Goal: Task Accomplishment & Management: Manage account settings

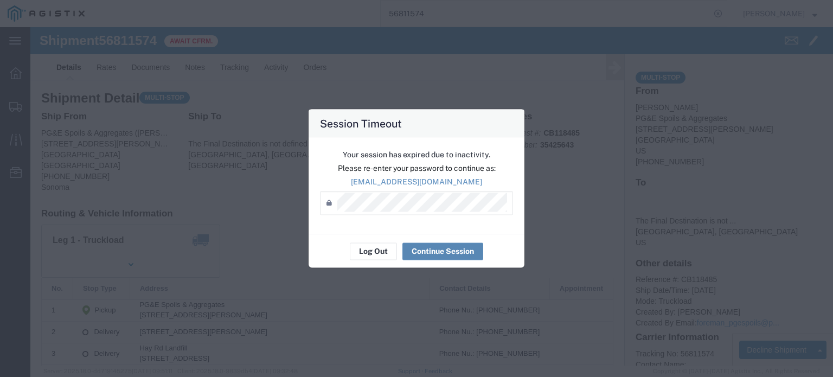
click at [442, 253] on button "Continue Session" at bounding box center [442, 250] width 81 height 17
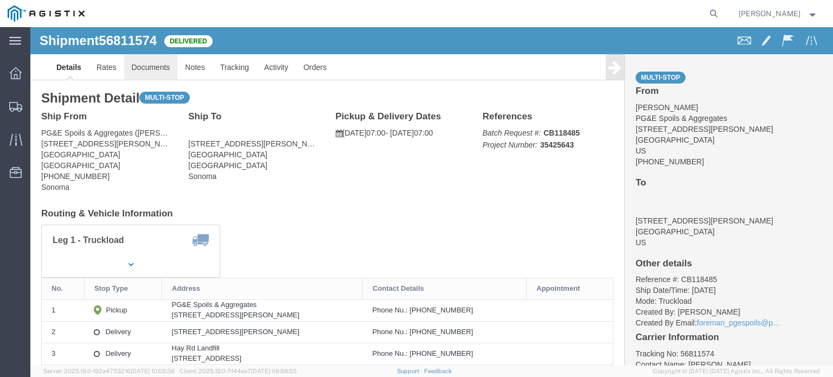
click link "Documents"
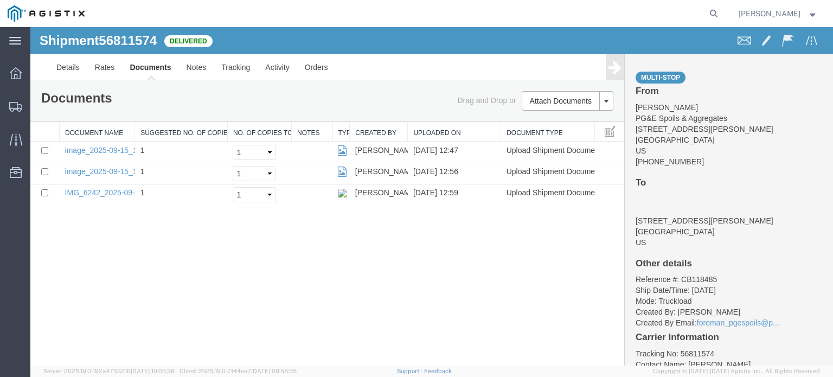
click at [611, 66] on icon at bounding box center [614, 67] width 13 height 15
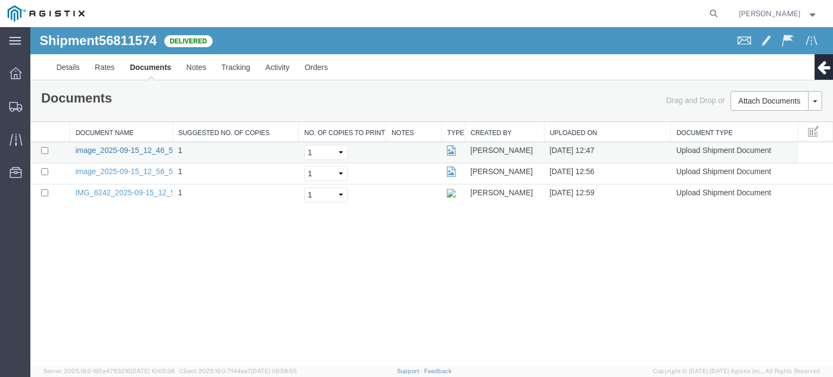
click at [146, 148] on link "image_2025-09-15_12_46_55.jpg" at bounding box center [132, 150] width 114 height 9
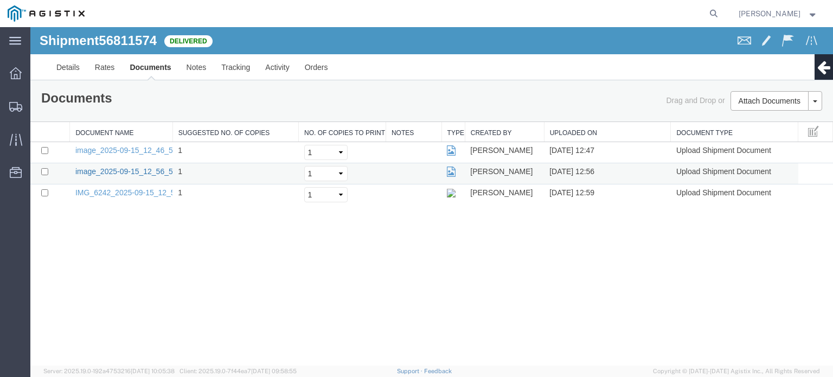
click at [128, 171] on link "image_2025-09-15_12_56_53.jpg" at bounding box center [132, 171] width 114 height 9
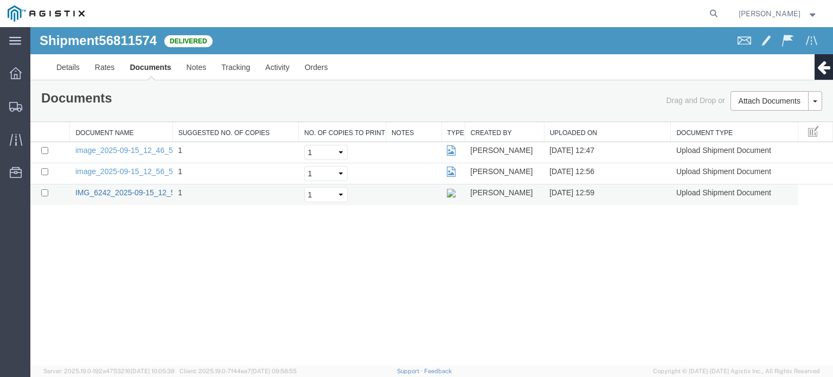
click at [132, 194] on link "IMG_6242_2025-09-15_12_59_19.jpeg" at bounding box center [141, 192] width 133 height 9
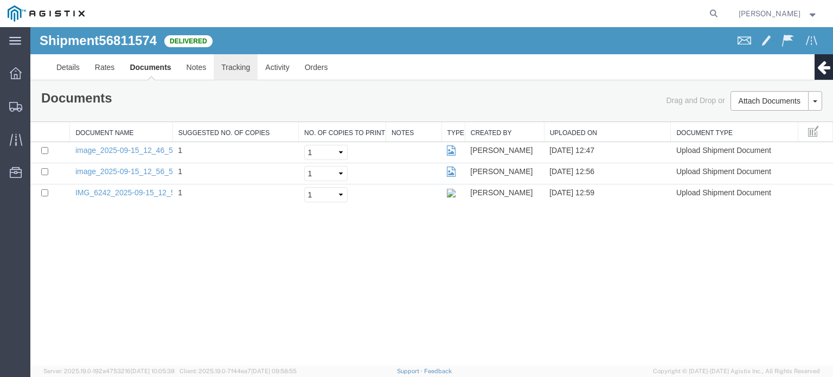
click at [227, 67] on link "Tracking" at bounding box center [236, 67] width 44 height 26
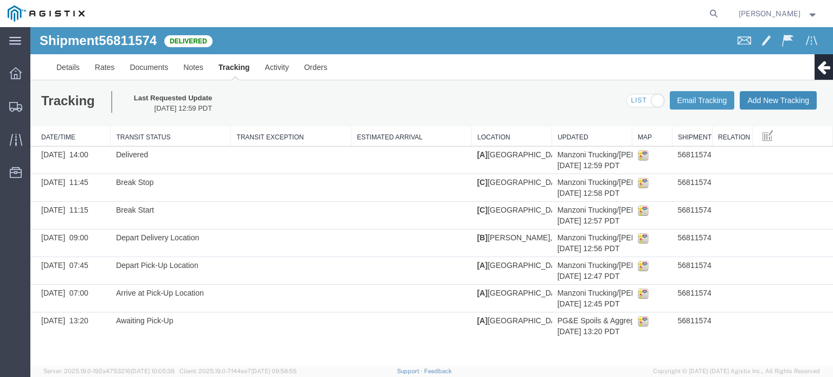
click at [773, 99] on button "Add New Tracking" at bounding box center [778, 100] width 77 height 18
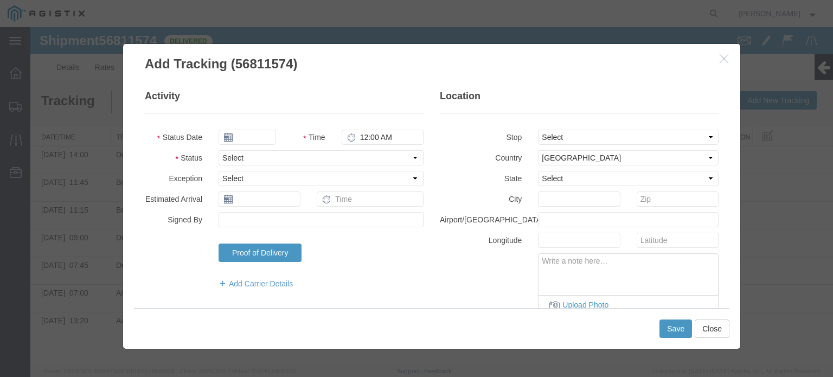
type input "09/15/2025"
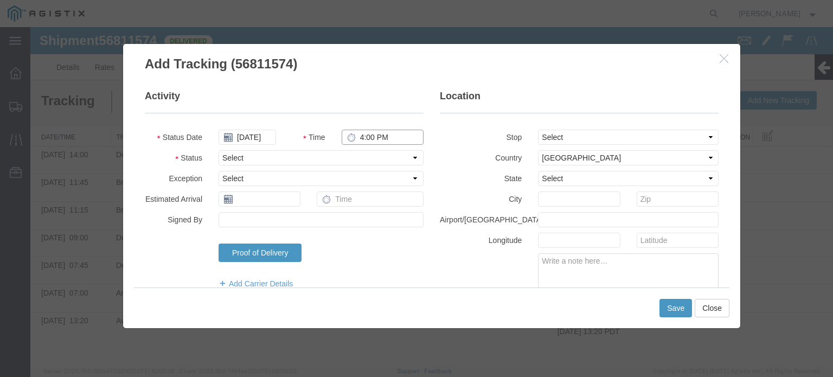
click at [358, 133] on input "4:00 PM" at bounding box center [383, 137] width 82 height 15
type input "12:00 PM"
click at [358, 158] on select "Select Arrival Notice Available Arrival Notice Imported Arrive at Delivery Loca…" at bounding box center [320, 157] width 205 height 15
select select "DPTPULOC"
click at [218, 150] on select "Select Arrival Notice Available Arrival Notice Imported Arrive at Delivery Loca…" at bounding box center [320, 157] width 205 height 15
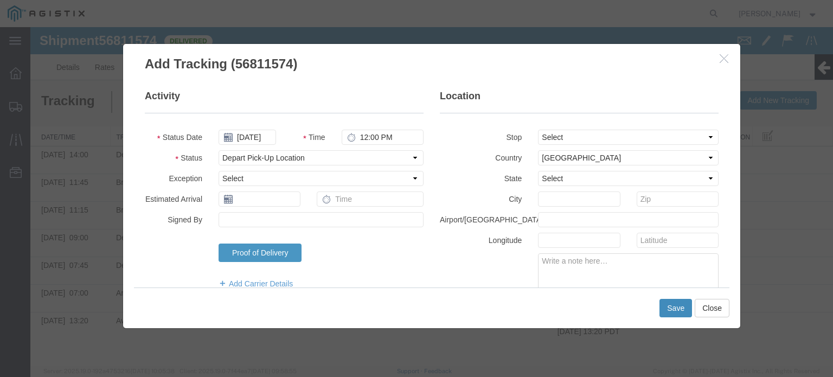
click at [671, 307] on button "Save" at bounding box center [675, 308] width 33 height 18
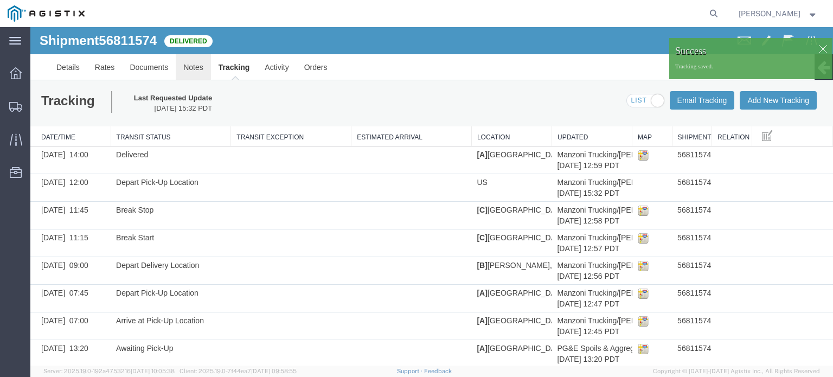
click at [189, 63] on link "Notes" at bounding box center [193, 67] width 35 height 26
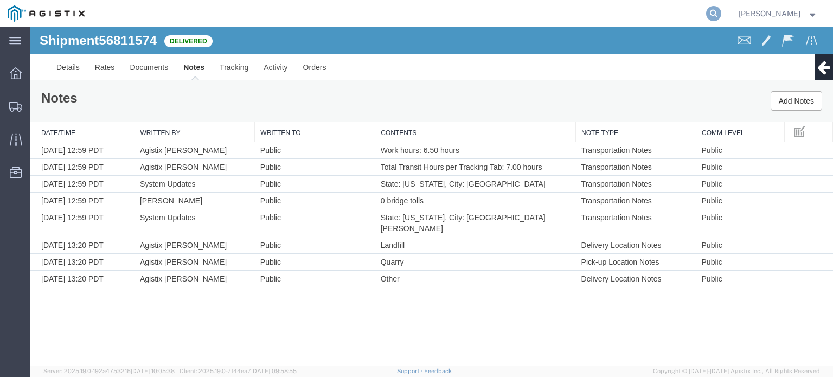
click at [716, 11] on icon at bounding box center [713, 13] width 15 height 15
type input "56811563"
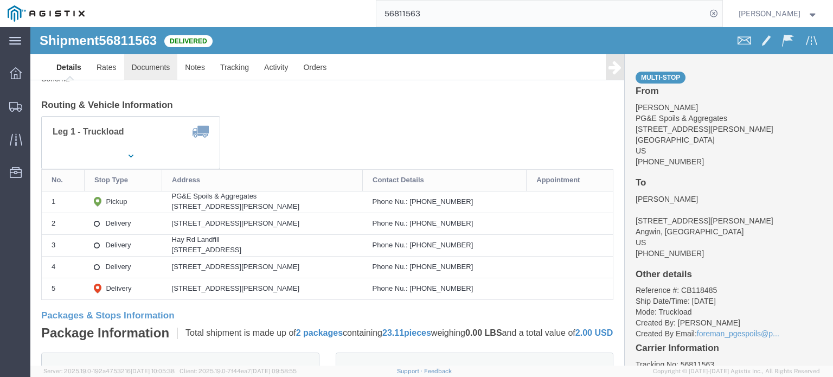
click link "Documents"
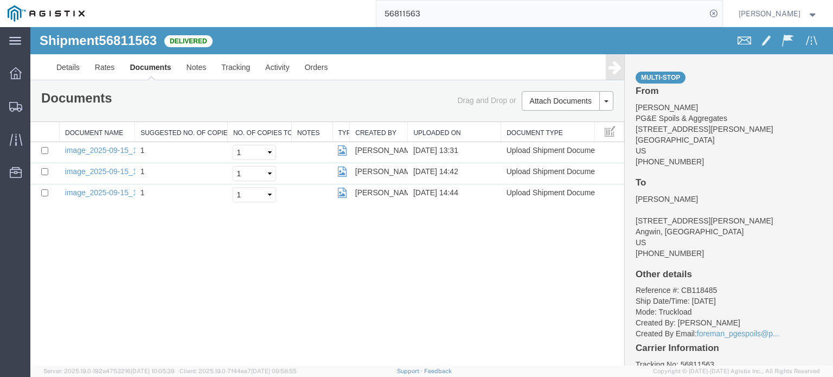
click at [618, 70] on icon at bounding box center [614, 67] width 13 height 15
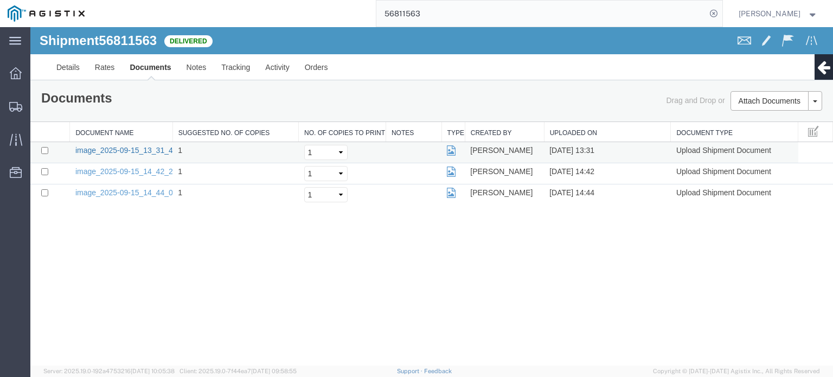
click at [152, 151] on link "image_2025-09-15_13_31_48.jpg" at bounding box center [132, 150] width 114 height 9
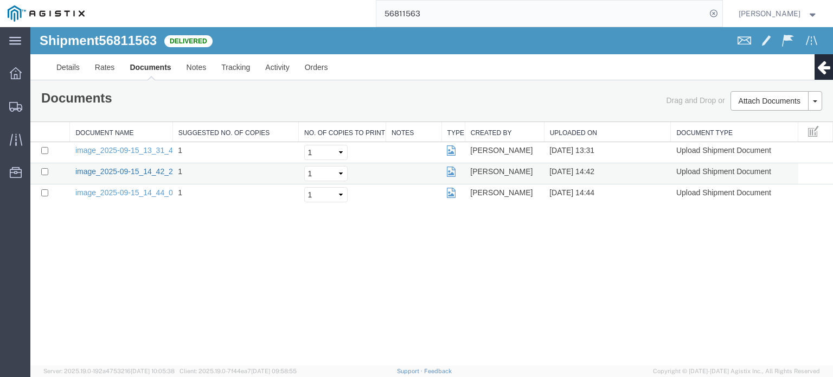
click at [137, 174] on link "image_2025-09-15_14_42_20.jpg" at bounding box center [132, 171] width 114 height 9
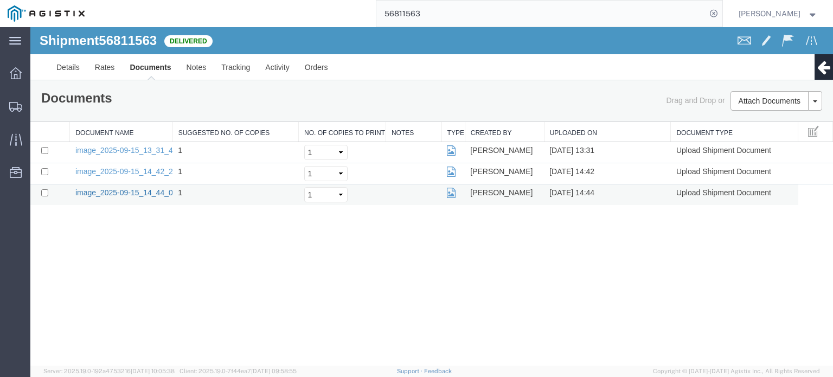
click at [151, 188] on link "image_2025-09-15_14_44_05.jpg" at bounding box center [132, 192] width 114 height 9
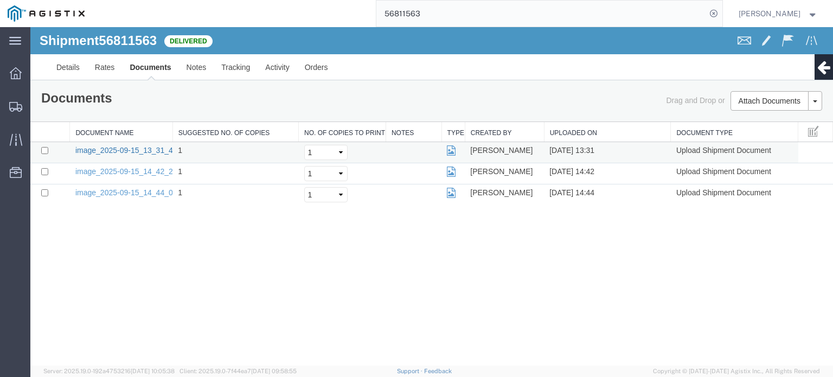
click at [161, 151] on link "image_2025-09-15_13_31_48.jpg" at bounding box center [132, 150] width 114 height 9
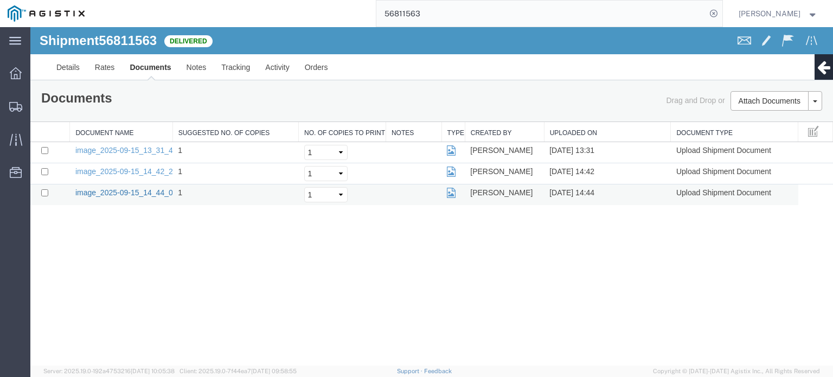
click at [155, 194] on link "image_2025-09-15_14_44_05.jpg" at bounding box center [132, 192] width 114 height 9
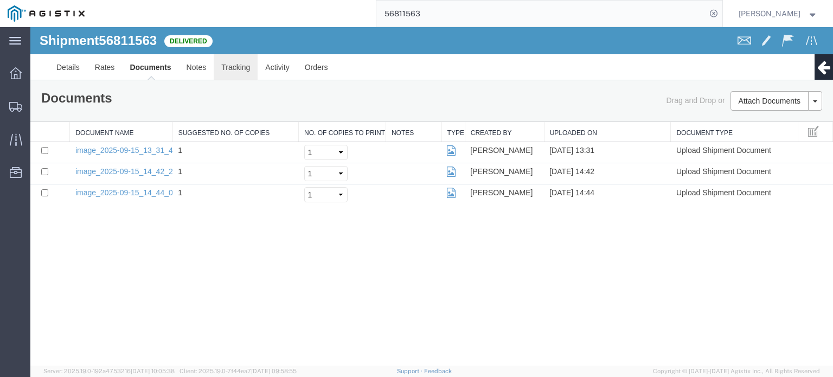
click at [234, 65] on link "Tracking" at bounding box center [236, 67] width 44 height 26
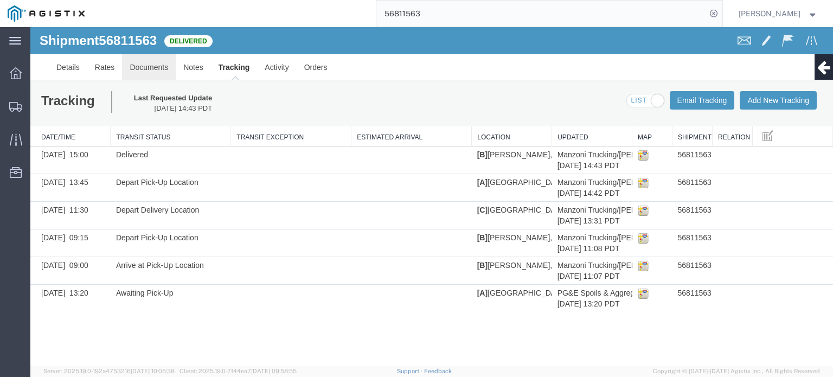
click at [145, 62] on link "Documents" at bounding box center [149, 67] width 54 height 26
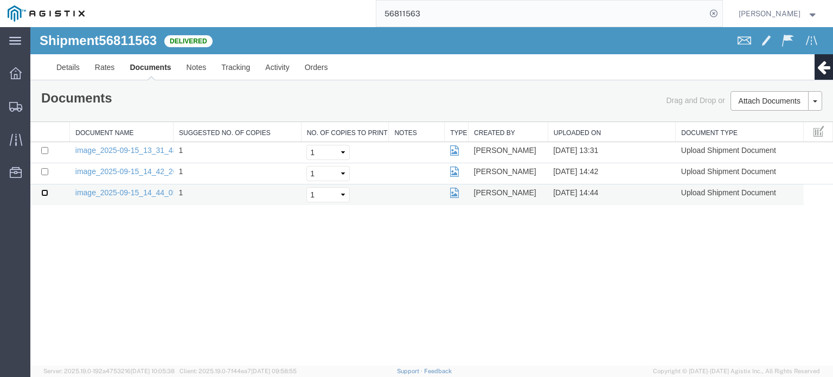
click at [43, 192] on input "checkbox" at bounding box center [44, 192] width 7 height 7
checkbox input "true"
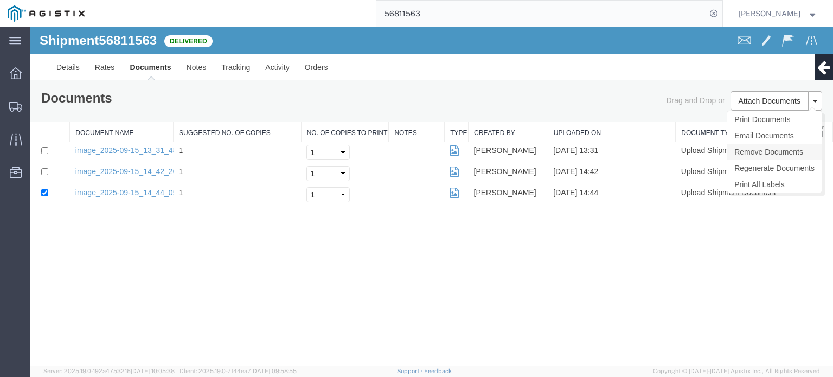
click at [781, 152] on link "Remove Documents" at bounding box center [774, 152] width 94 height 16
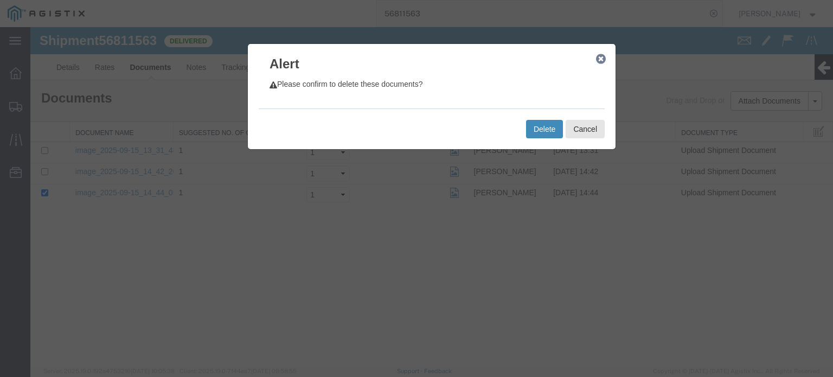
click at [548, 125] on button "Delete" at bounding box center [544, 129] width 37 height 18
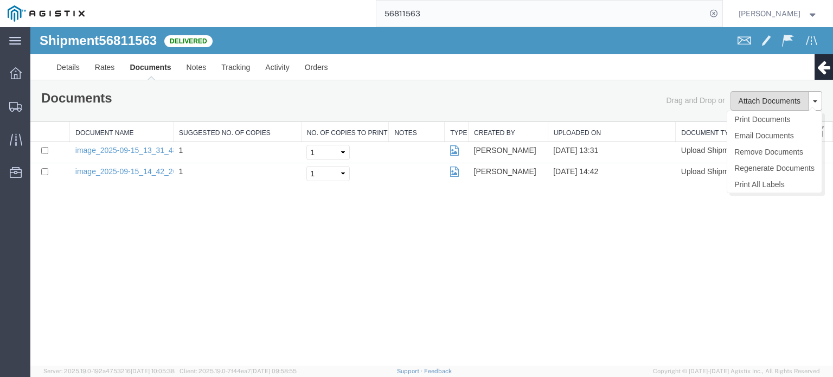
click at [770, 100] on button "Attach Documents" at bounding box center [769, 101] width 78 height 20
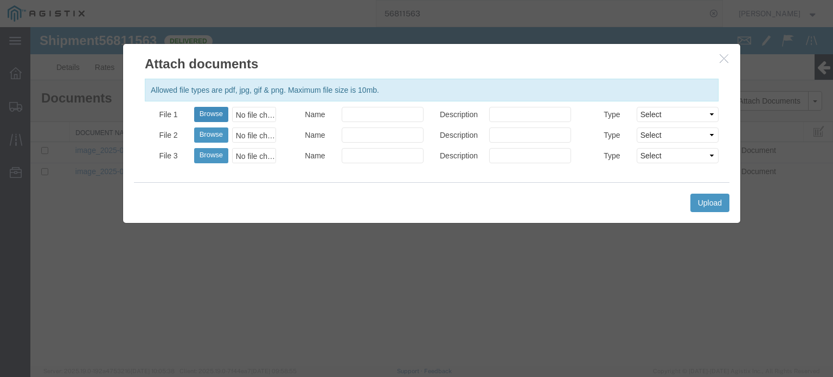
click at [210, 116] on button "Browse" at bounding box center [211, 114] width 34 height 15
type input "C:\fakepath\779669818.jpg"
click at [663, 114] on select "Select AWB Label Bill of Lading/Air Waybill Certificate of Origin (English) Cla…" at bounding box center [678, 114] width 82 height 15
click at [716, 203] on button "Upload" at bounding box center [709, 203] width 39 height 18
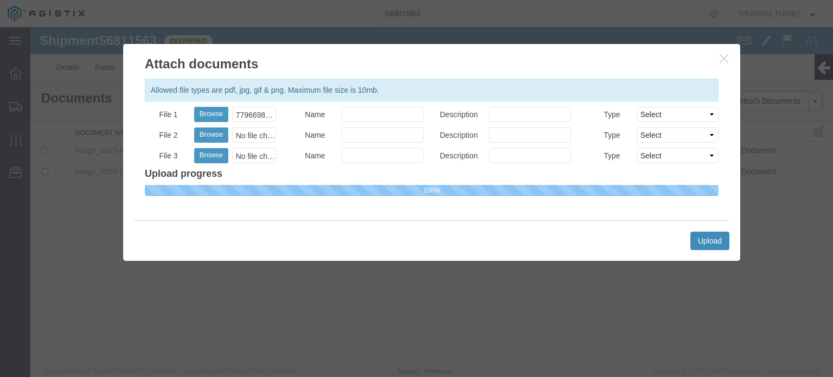
select select
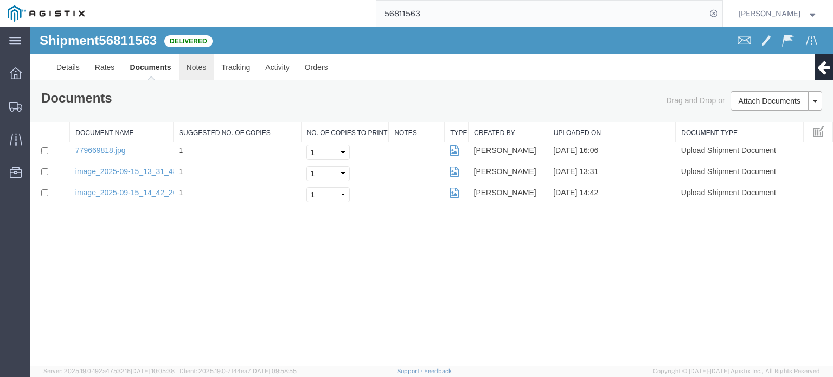
click at [202, 69] on link "Notes" at bounding box center [196, 67] width 35 height 26
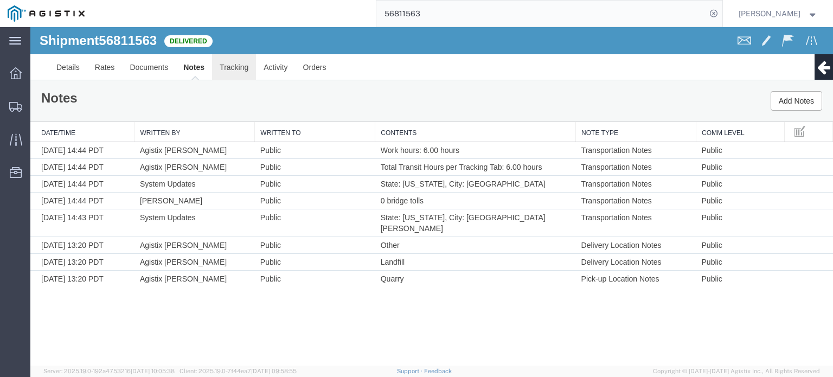
click at [239, 63] on link "Tracking" at bounding box center [234, 67] width 44 height 26
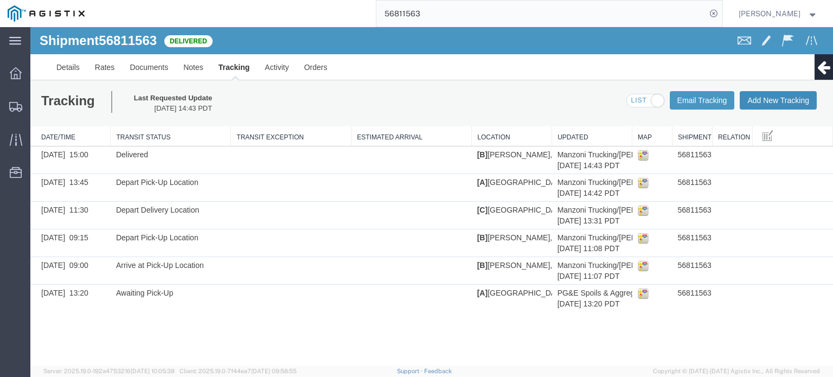
click at [785, 92] on button "Add New Tracking" at bounding box center [778, 100] width 77 height 18
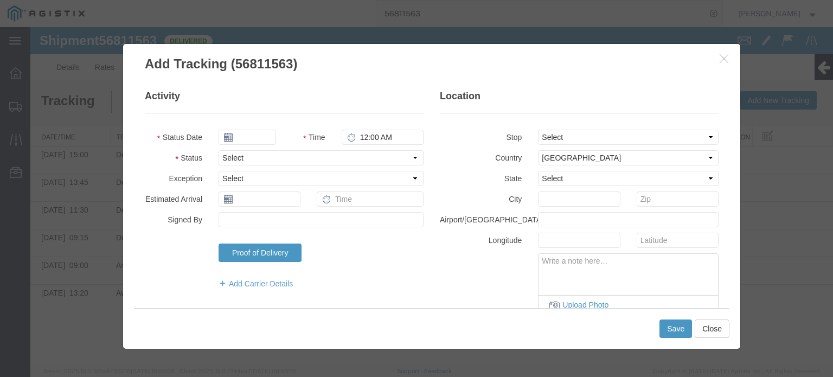
type input "09/15/2025"
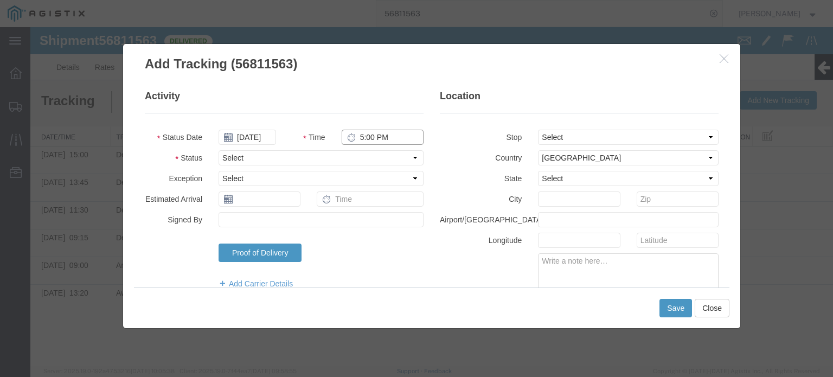
click at [396, 134] on input "5:00 PM" at bounding box center [383, 137] width 82 height 15
click at [396, 136] on input "5:00 PM" at bounding box center [383, 137] width 82 height 15
type input "5"
type input "10:00 AM"
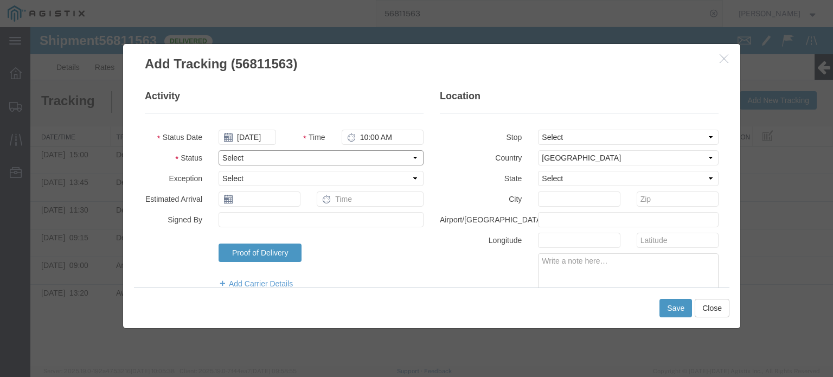
click at [393, 163] on select "Select Arrival Notice Available Arrival Notice Imported Arrive at Delivery Loca…" at bounding box center [320, 157] width 205 height 15
select select "BREAKSTART"
click at [218, 150] on select "Select Arrival Notice Available Arrival Notice Imported Arrive at Delivery Loca…" at bounding box center [320, 157] width 205 height 15
click at [674, 309] on button "Save" at bounding box center [675, 308] width 33 height 18
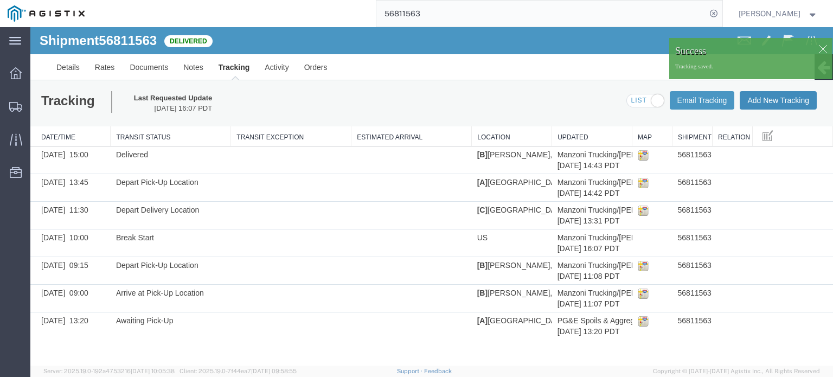
click at [791, 98] on button "Add New Tracking" at bounding box center [778, 100] width 77 height 18
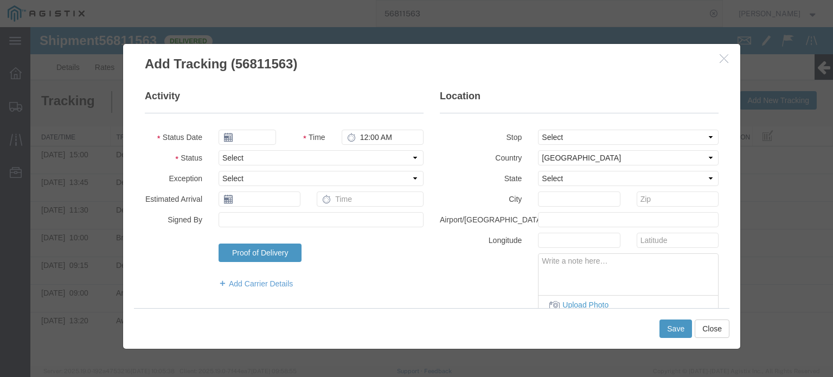
type input "09/15/2025"
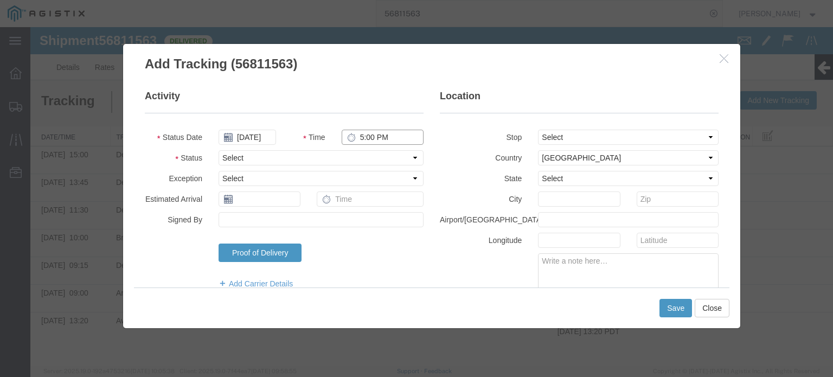
click at [411, 134] on input "5:00 PM" at bounding box center [383, 137] width 82 height 15
click at [411, 135] on input "5:00 PM" at bounding box center [383, 137] width 82 height 15
type input "5"
type input "10:30 AM"
click at [404, 162] on select "Select Arrival Notice Available Arrival Notice Imported Arrive at Delivery Loca…" at bounding box center [320, 157] width 205 height 15
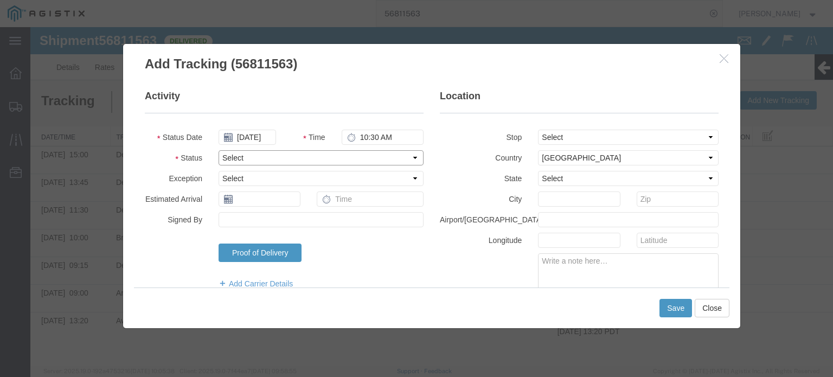
select select "BREAKSTOP"
click at [218, 150] on select "Select Arrival Notice Available Arrival Notice Imported Arrive at Delivery Loca…" at bounding box center [320, 157] width 205 height 15
click at [677, 313] on button "Save" at bounding box center [675, 308] width 33 height 18
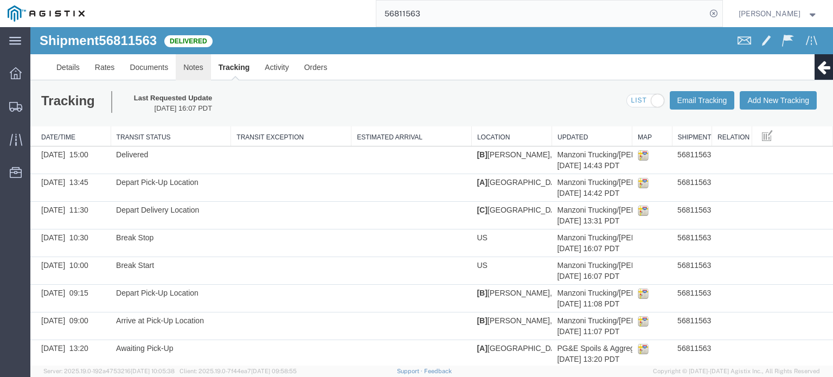
click at [200, 70] on link "Notes" at bounding box center [193, 67] width 35 height 26
